Goal: Task Accomplishment & Management: Manage account settings

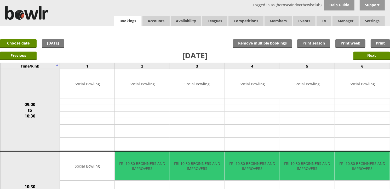
click at [134, 22] on link "Bookings" at bounding box center [127, 21] width 27 height 11
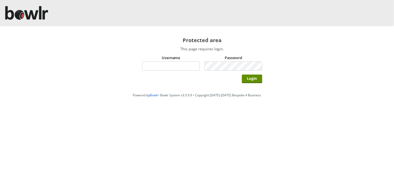
click at [177, 70] on input "Username" at bounding box center [171, 65] width 58 height 9
type input "hornseaindoorbowlsclub"
click at [242, 75] on input "Login" at bounding box center [252, 79] width 20 height 9
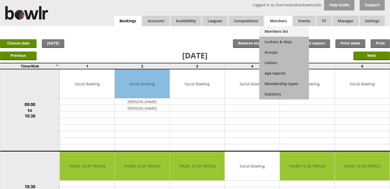
click at [279, 27] on link "Members list" at bounding box center [284, 31] width 50 height 10
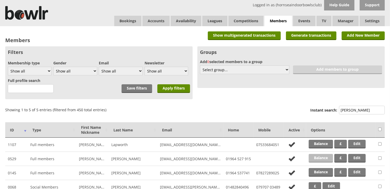
scroll to position [65, 0]
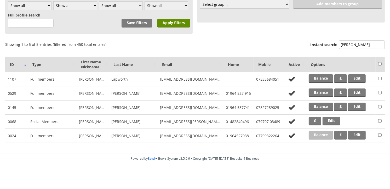
type input "ogle"
click at [319, 138] on link "Balance" at bounding box center [321, 135] width 24 height 9
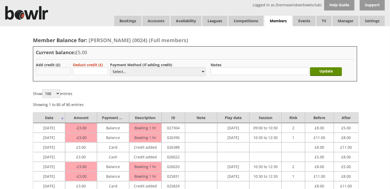
click at [67, 73] on input "text" at bounding box center [53, 71] width 35 height 8
type input "3"
click at [123, 71] on select "Select... Cash Card Cheque Bank Transfer Other Member Card Gift Voucher Balance" at bounding box center [157, 71] width 95 height 9
select select "1"
click at [110, 67] on select "Select... Cash Card Cheque Bank Transfer Other Member Card Gift Voucher Balance" at bounding box center [157, 71] width 95 height 9
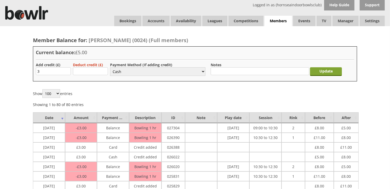
click at [317, 71] on input "Update" at bounding box center [326, 71] width 32 height 9
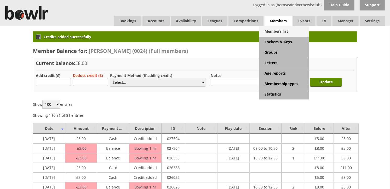
click at [271, 28] on link "Members list" at bounding box center [284, 31] width 50 height 10
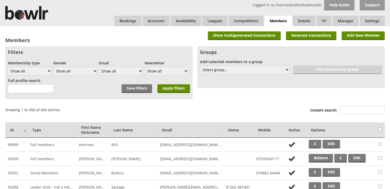
click at [357, 107] on input "Instant search:" at bounding box center [362, 110] width 46 height 9
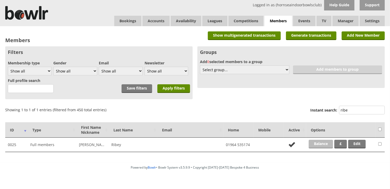
type input "ribe"
click at [325, 140] on link "Balance" at bounding box center [321, 144] width 24 height 9
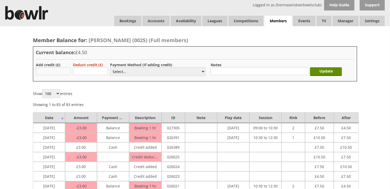
click at [60, 76] on div "Add credit (£)" at bounding box center [52, 69] width 32 height 14
click at [61, 71] on input "text" at bounding box center [53, 71] width 35 height 8
type input "3"
click at [114, 69] on select "Select... Cash Card Cheque Bank Transfer Other Member Card Gift Voucher Balance" at bounding box center [157, 71] width 95 height 9
select select "1"
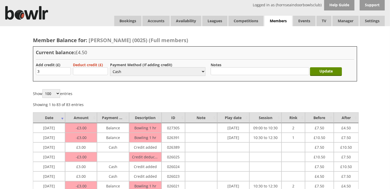
click at [110, 67] on select "Select... Cash Card Cheque Bank Transfer Other Member Card Gift Voucher Balance" at bounding box center [157, 71] width 95 height 9
click at [314, 70] on input "Update" at bounding box center [326, 71] width 32 height 9
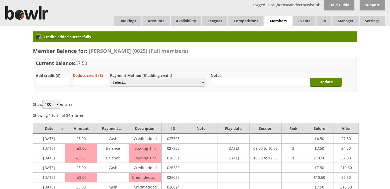
click at [127, 14] on div "Logged in as (hornseaindoorbowlsclub) Help Guide Support Bookings Accounts Rink…" at bounding box center [195, 13] width 390 height 26
click at [127, 17] on link "Bookings" at bounding box center [127, 21] width 27 height 10
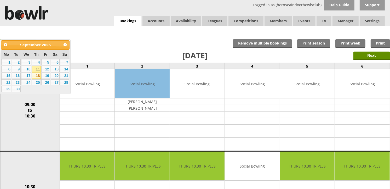
click at [37, 76] on link "18" at bounding box center [36, 75] width 9 height 6
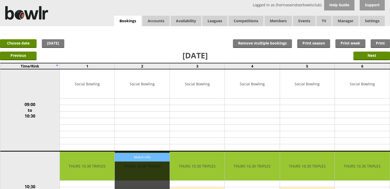
scroll to position [29, 0]
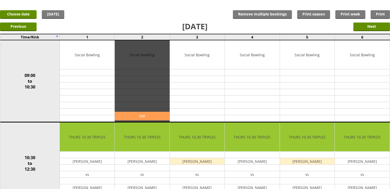
click at [146, 112] on link "Edit" at bounding box center [142, 116] width 55 height 9
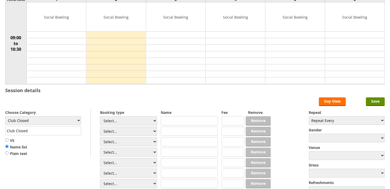
scroll to position [58, 0]
select select "1_54"
click at [100, 116] on select "Select... Club Competition (Member) Club Competition (Visitor) National (Member…" at bounding box center [128, 120] width 57 height 9
type input "3.0000"
click at [127, 130] on select "Select... Club Competition (Member) Club Competition (Visitor) National (Member…" at bounding box center [128, 131] width 57 height 9
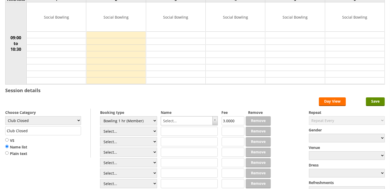
select select "1_54"
click at [100, 127] on select "Select... Club Competition (Member) Club Competition (Visitor) National (Member…" at bounding box center [128, 131] width 57 height 9
type input "3.0000"
click at [75, 119] on select "Club Closed Singles League Triples League Pairs League Friendly Social Bowling …" at bounding box center [43, 120] width 76 height 9
select select "132"
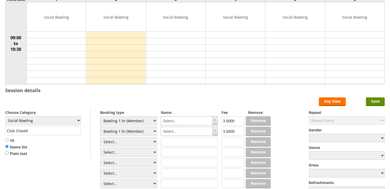
click at [5, 116] on select "Club Closed Singles League Triples League Pairs League Friendly Social Bowling …" at bounding box center [43, 120] width 76 height 9
type input "Social Bowling"
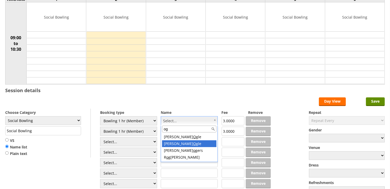
type input "og"
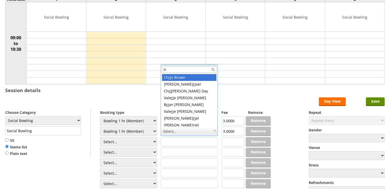
type input "rib"
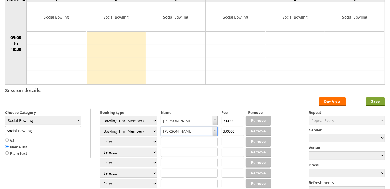
click at [370, 104] on input "Save" at bounding box center [375, 101] width 19 height 9
